Goal: Navigation & Orientation: Understand site structure

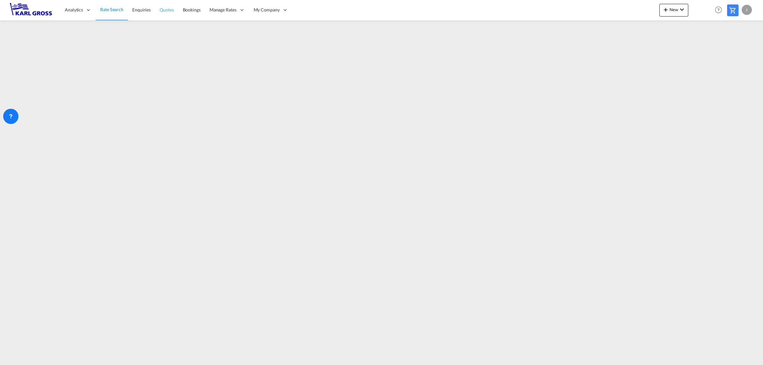
click at [158, 7] on link "Quotes" at bounding box center [166, 10] width 23 height 21
click at [134, 12] on span "Enquiries" at bounding box center [141, 9] width 18 height 5
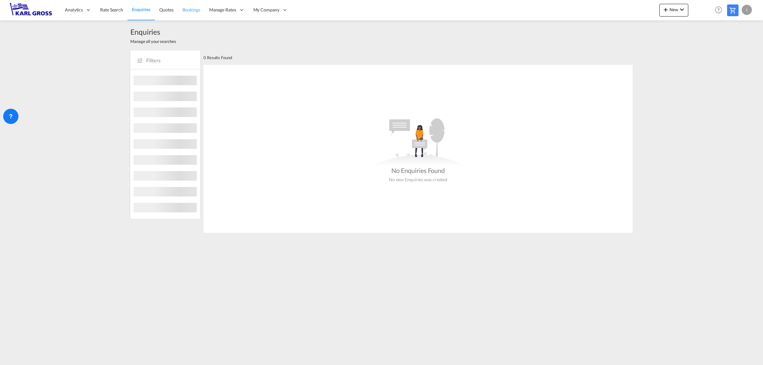
click at [188, 11] on span "Bookings" at bounding box center [191, 9] width 18 height 5
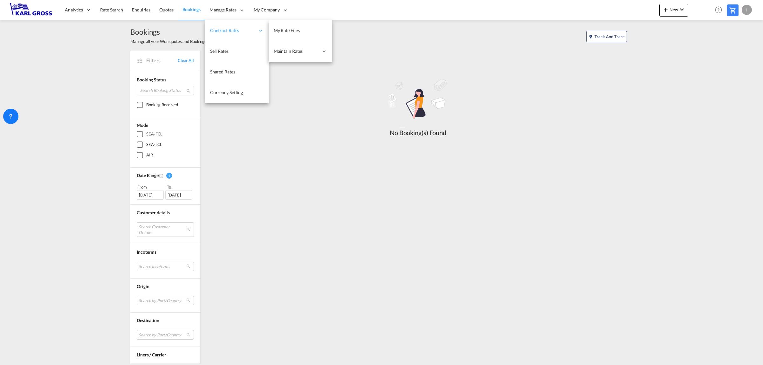
click at [226, 30] on span "Contract Rates" at bounding box center [232, 30] width 45 height 6
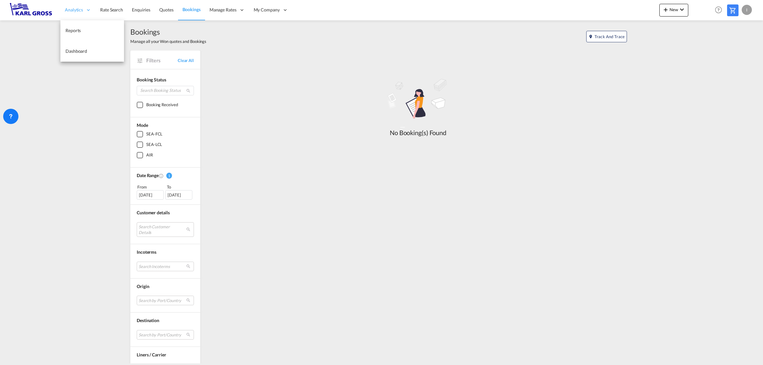
click at [77, 10] on span "Analytics" at bounding box center [74, 10] width 18 height 6
click at [77, 31] on span "Reports" at bounding box center [72, 30] width 15 height 5
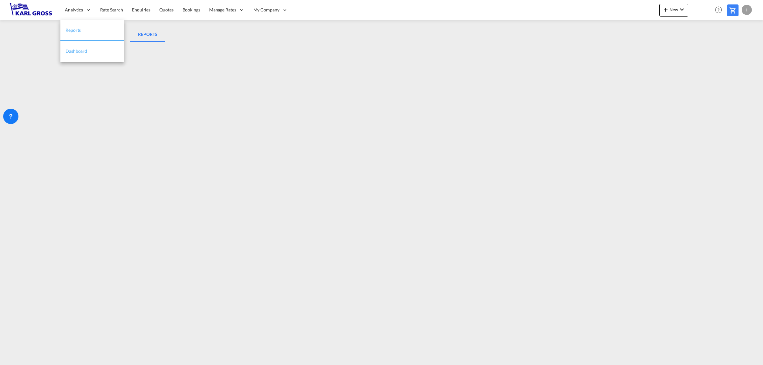
click at [84, 52] on span "Dashboard" at bounding box center [76, 50] width 22 height 5
